Goal: Submit feedback/report problem

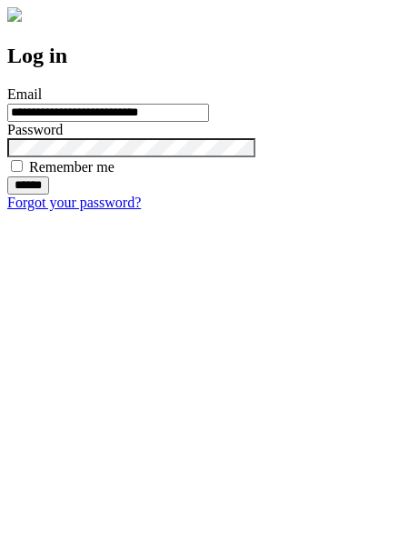
type input "**********"
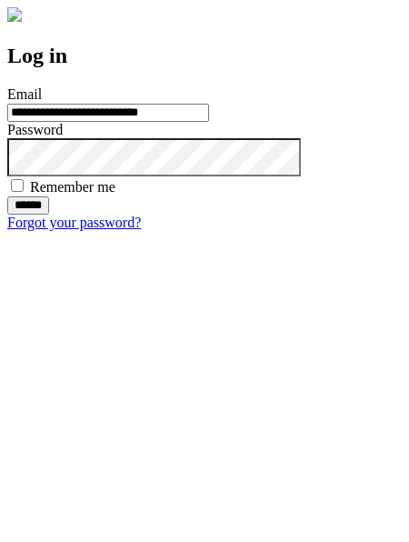
click at [49, 215] on input "******" at bounding box center [28, 205] width 42 height 18
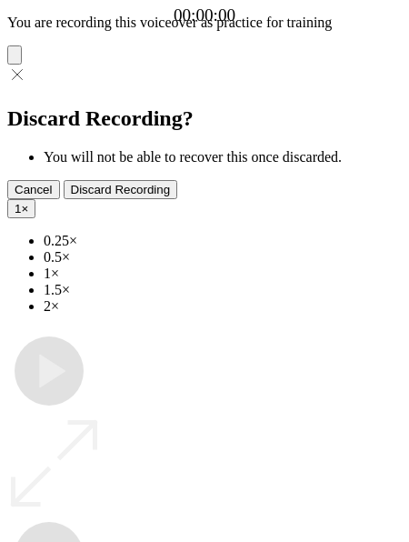
type input "**********"
